Goal: Find specific page/section

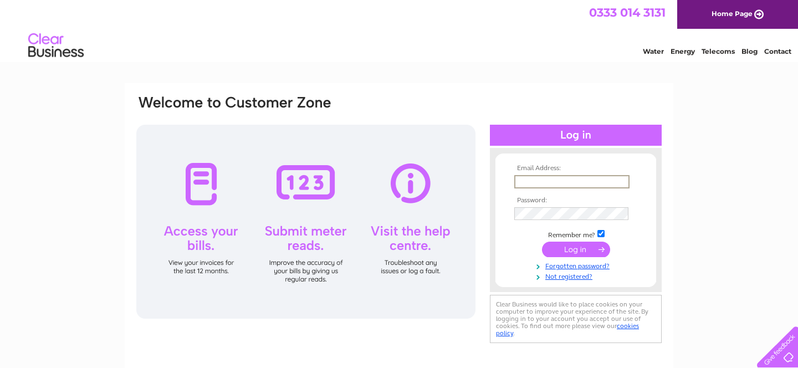
type input "info@thegreatbritishballoon.co.uk"
click at [576, 248] on input "submit" at bounding box center [576, 250] width 68 height 16
click at [568, 250] on input "submit" at bounding box center [576, 250] width 68 height 16
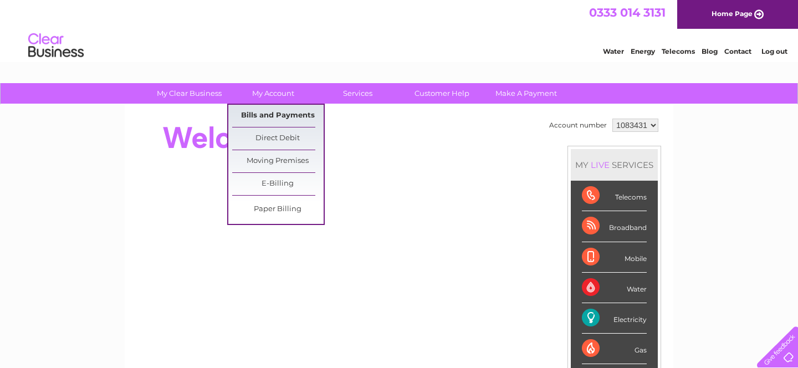
click at [271, 116] on link "Bills and Payments" at bounding box center [277, 116] width 91 height 22
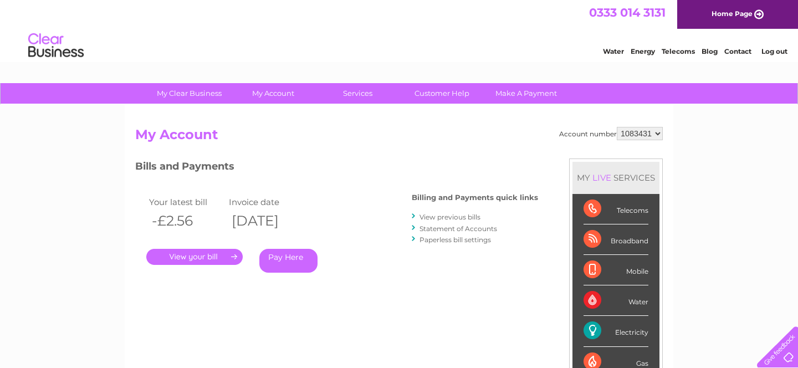
click at [448, 227] on link "Statement of Accounts" at bounding box center [458, 228] width 78 height 8
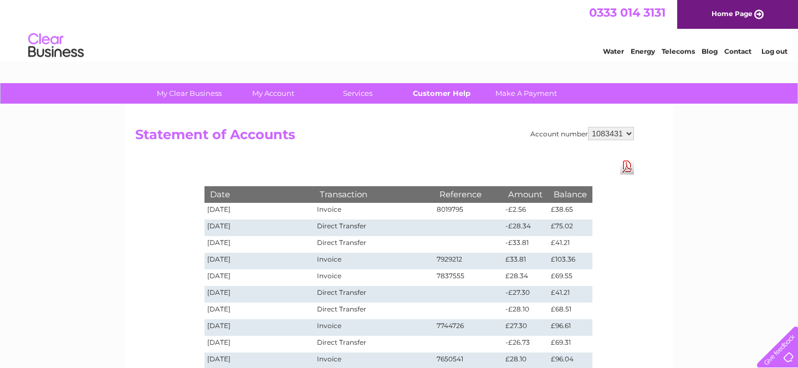
click at [452, 93] on link "Customer Help" at bounding box center [441, 93] width 91 height 20
